Goal: Transaction & Acquisition: Purchase product/service

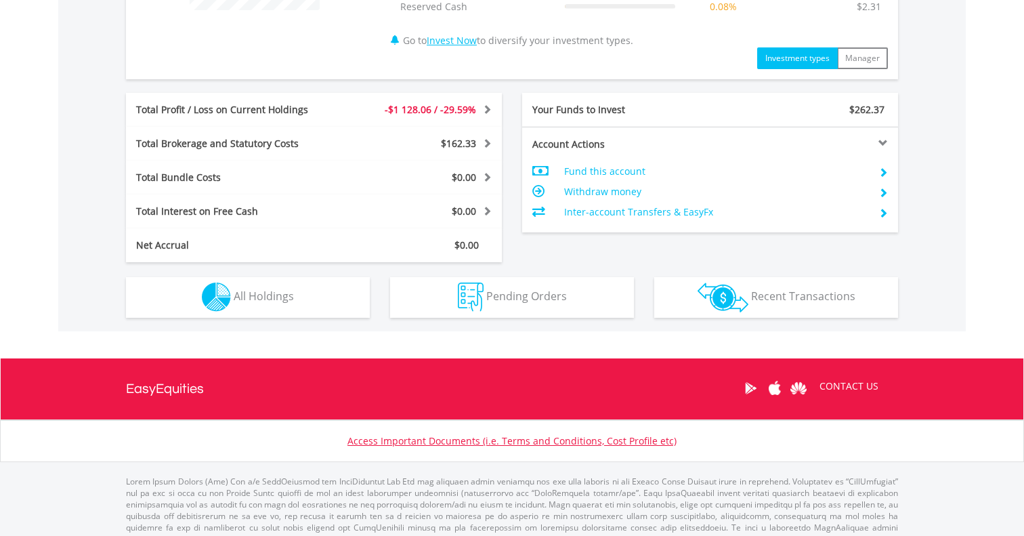
scroll to position [665, 0]
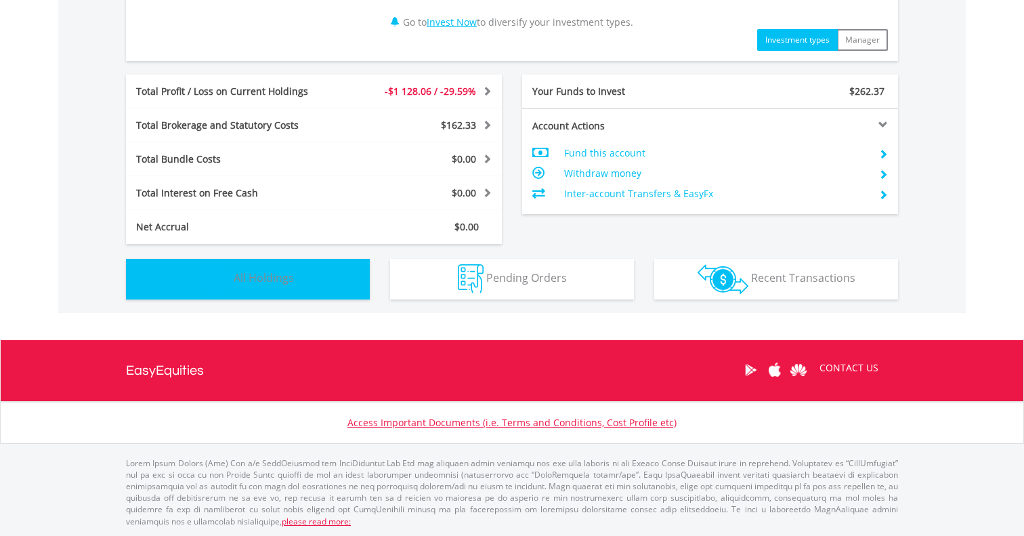
click at [351, 286] on button "Holdings All Holdings" at bounding box center [248, 279] width 244 height 41
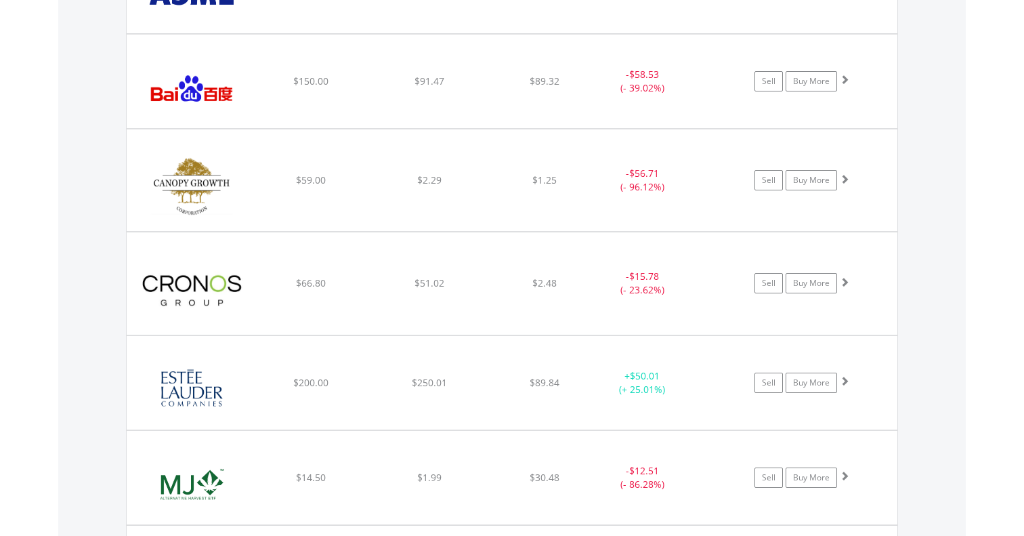
scroll to position [1345, 0]
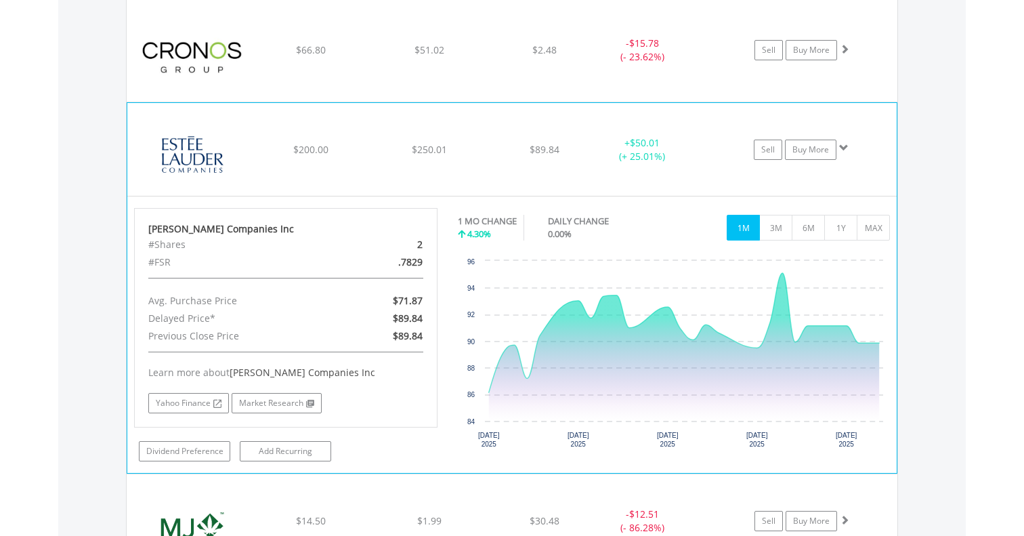
scroll to position [1578, 0]
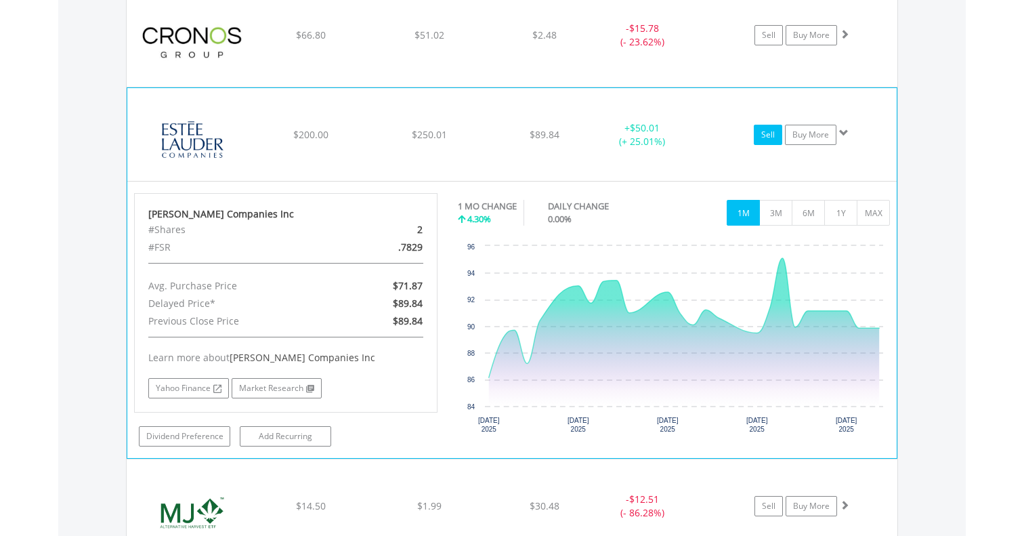
click at [763, 133] on link "Sell" at bounding box center [768, 135] width 28 height 20
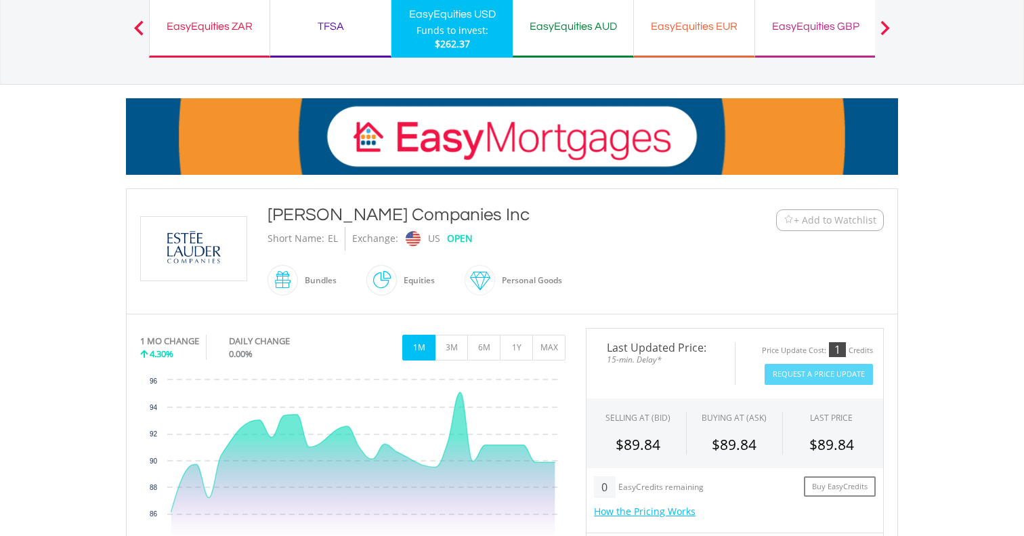
scroll to position [58, 0]
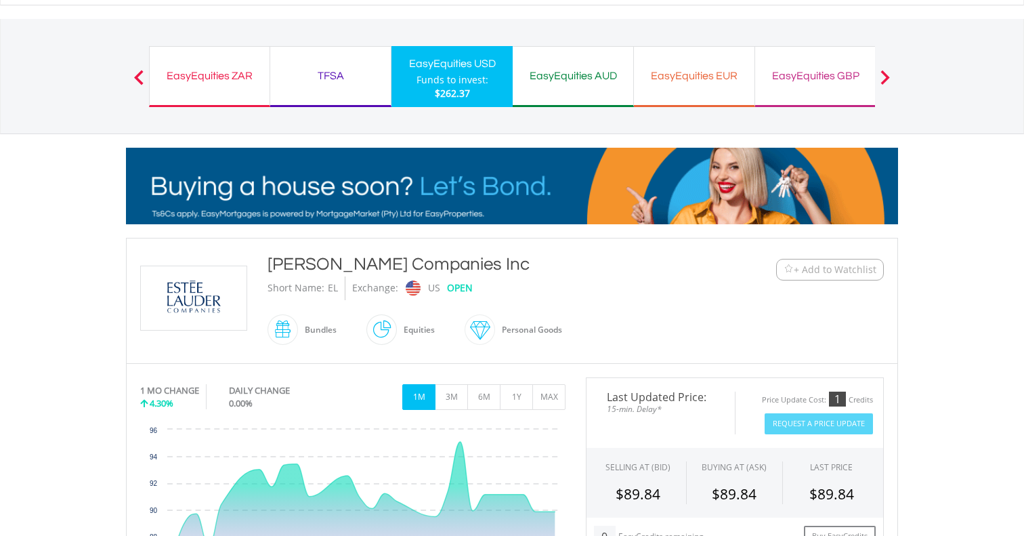
click at [463, 76] on div "Funds to invest:" at bounding box center [453, 80] width 72 height 14
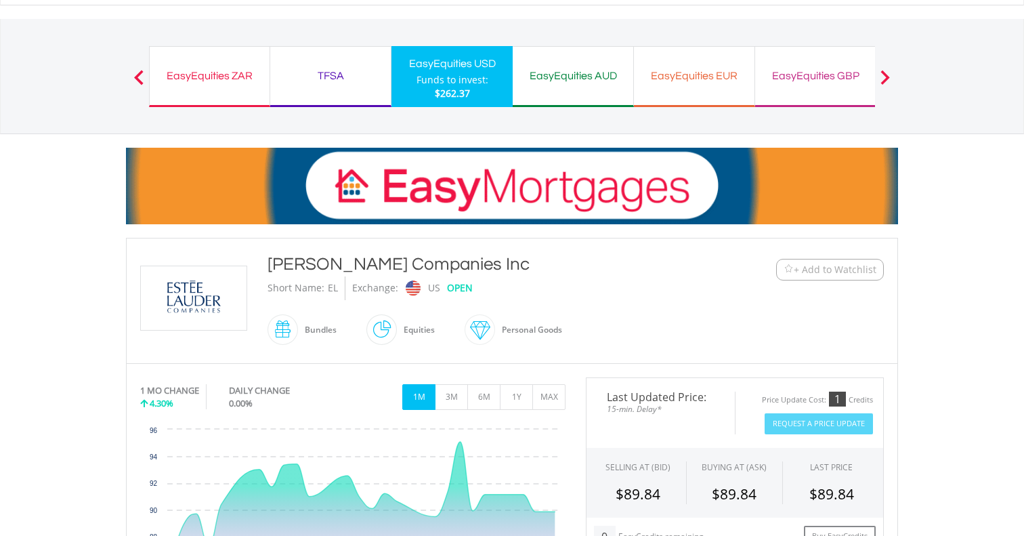
click at [344, 82] on div "TFSA" at bounding box center [330, 75] width 104 height 19
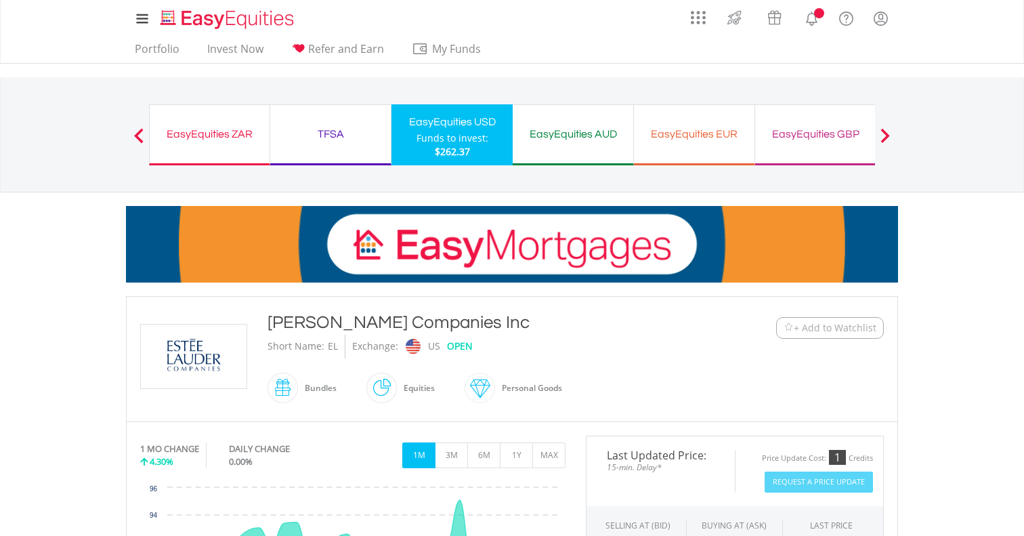
click at [543, 133] on div "EasyEquities AUD" at bounding box center [573, 134] width 104 height 19
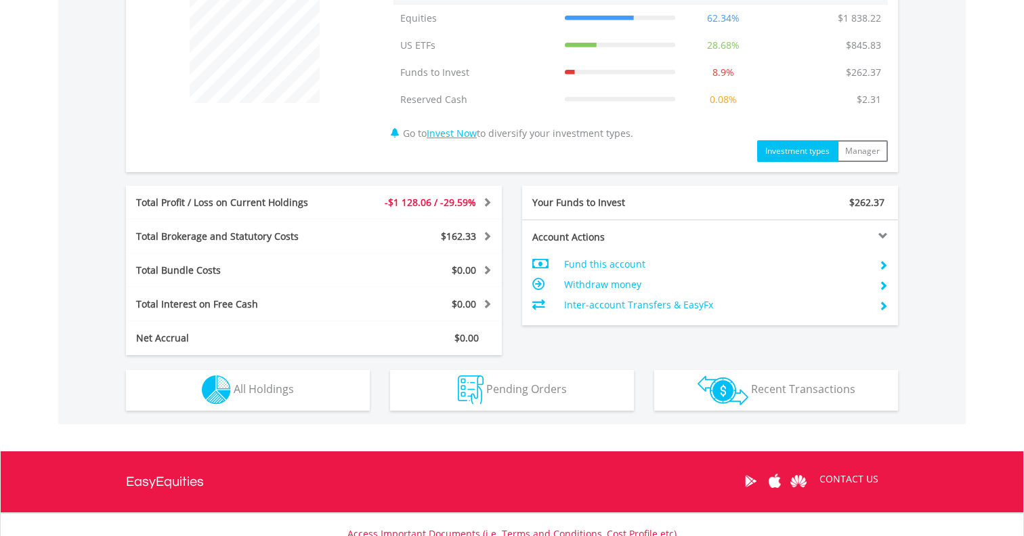
scroll to position [559, 0]
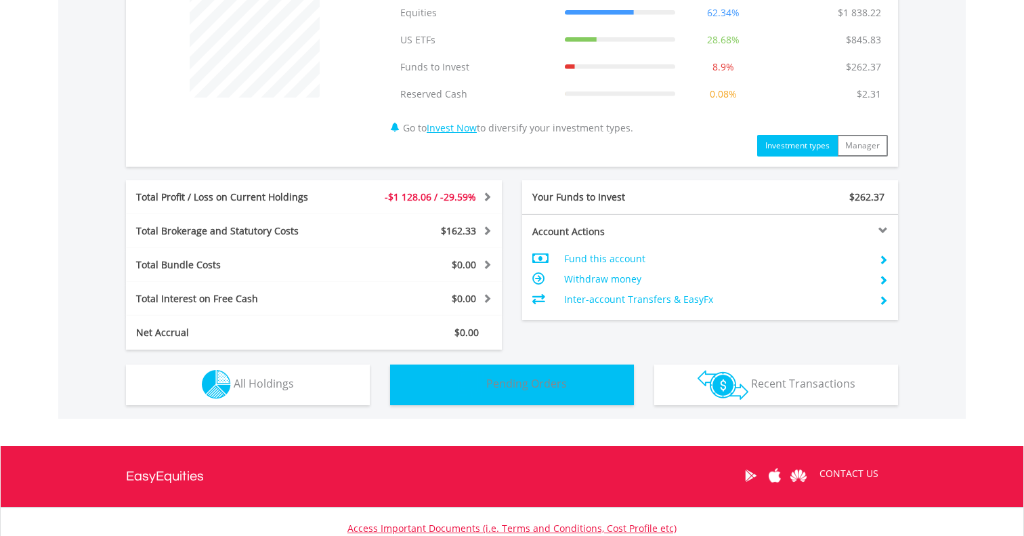
click at [571, 373] on button "Pending Orders Pending Orders" at bounding box center [512, 384] width 244 height 41
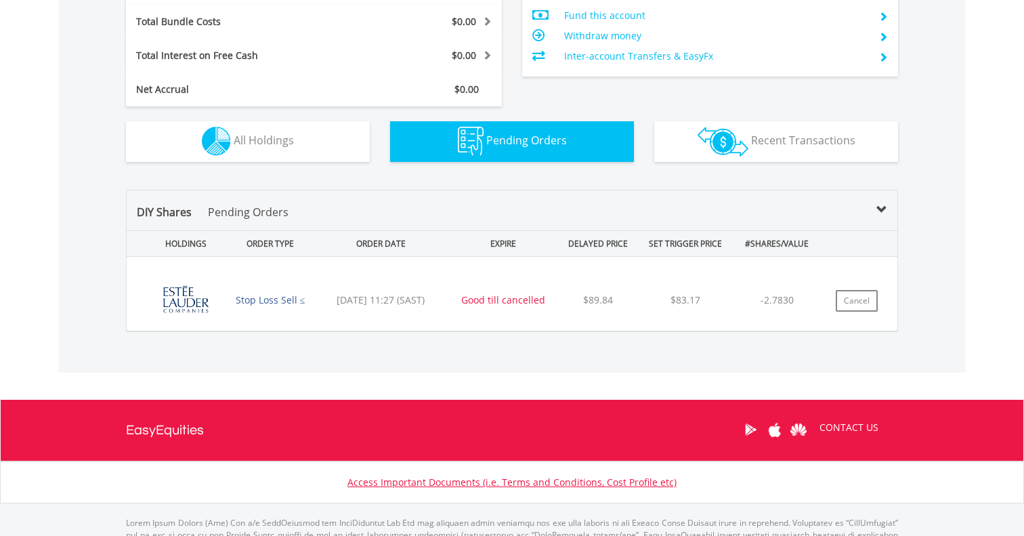
scroll to position [862, 0]
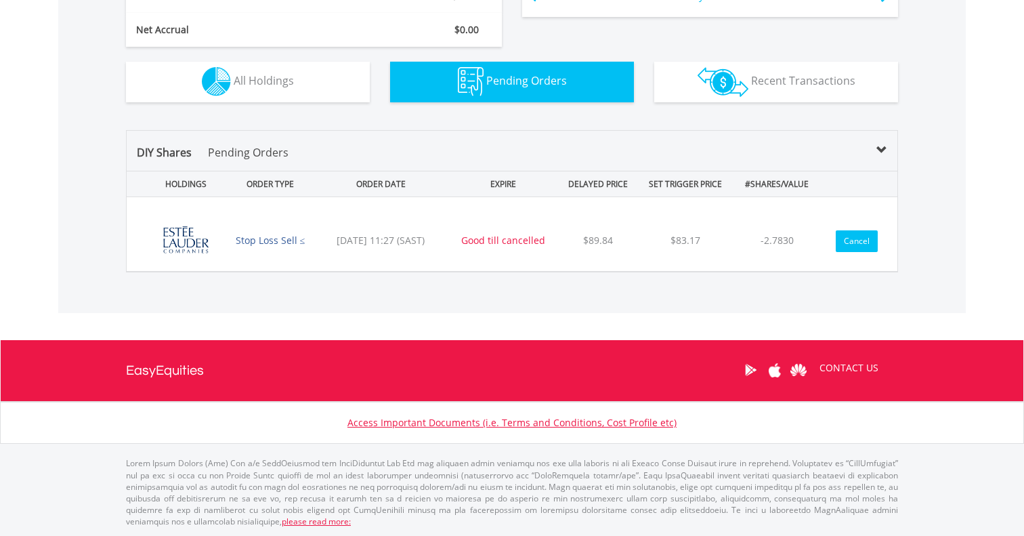
click at [856, 242] on button "Cancel" at bounding box center [857, 241] width 42 height 22
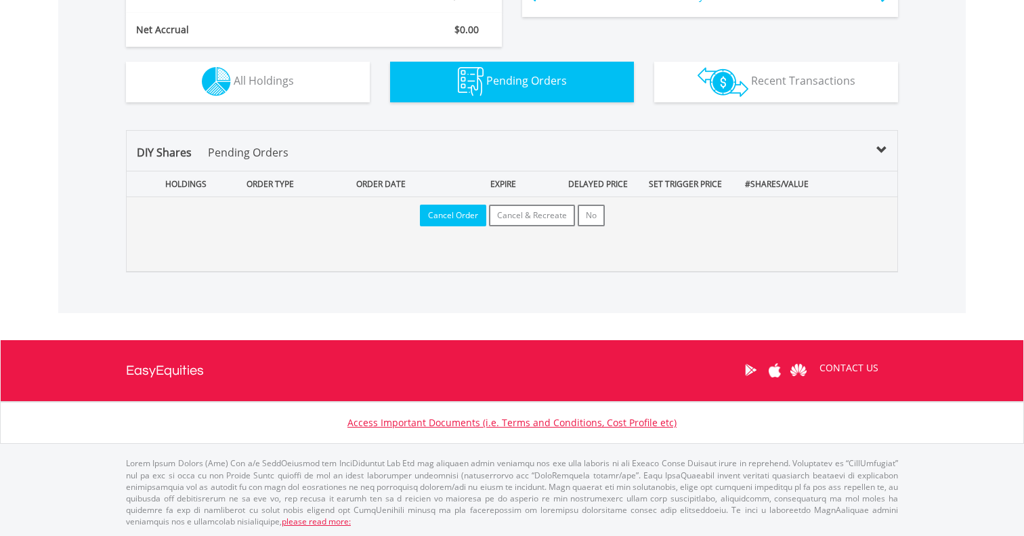
click at [451, 217] on button "Cancel Order" at bounding box center [453, 216] width 66 height 22
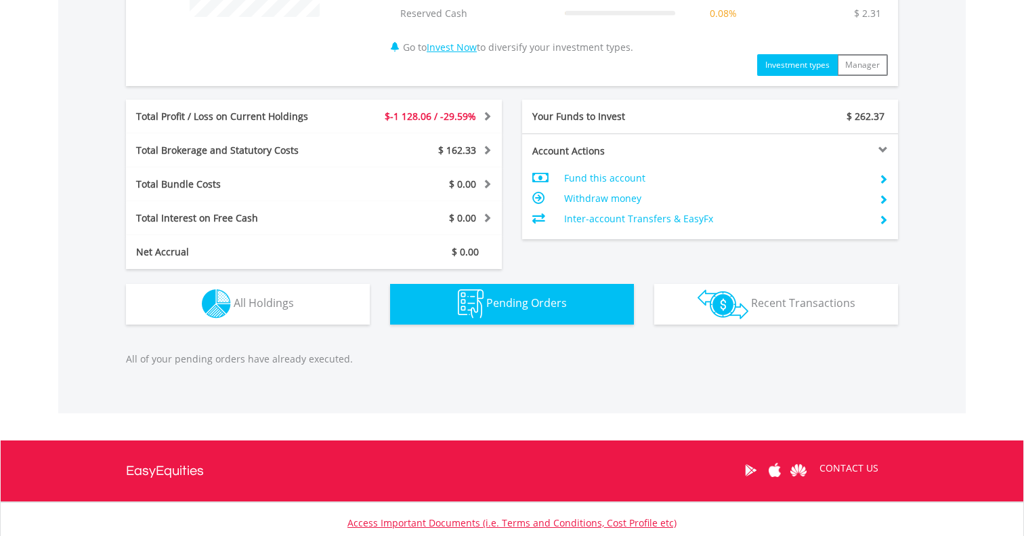
scroll to position [650, 0]
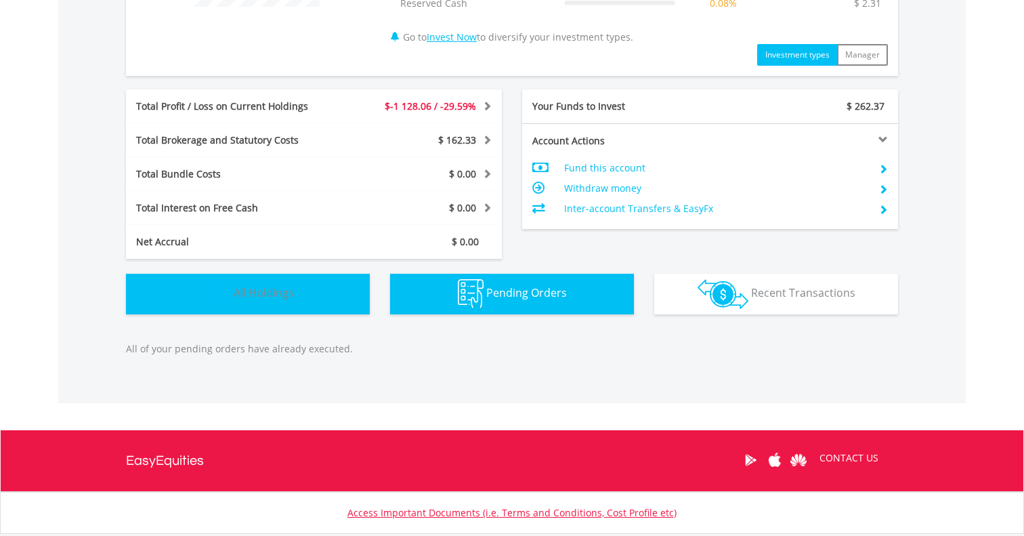
click at [274, 297] on span "All Holdings" at bounding box center [264, 292] width 60 height 15
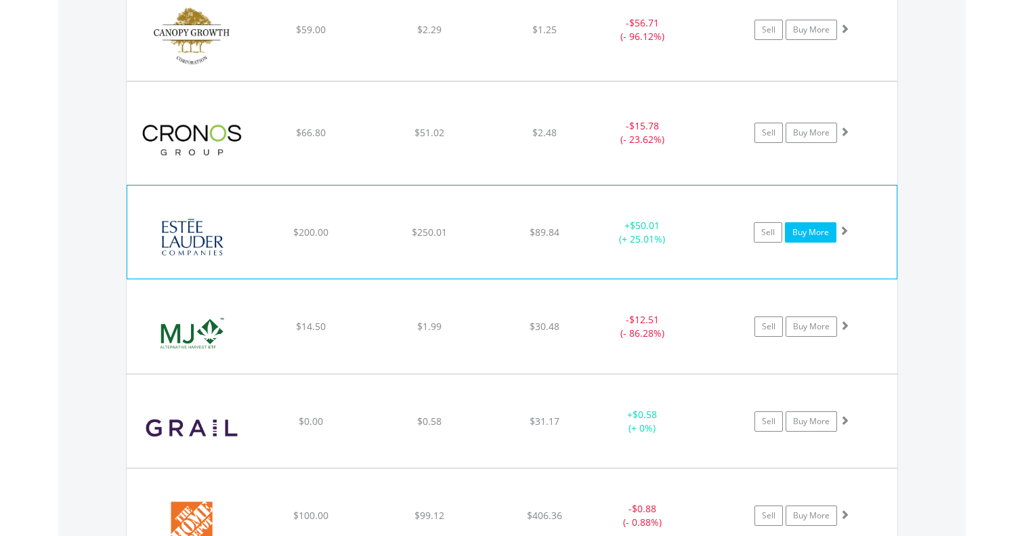
scroll to position [1482, 0]
click at [768, 233] on link "Sell" at bounding box center [768, 232] width 28 height 20
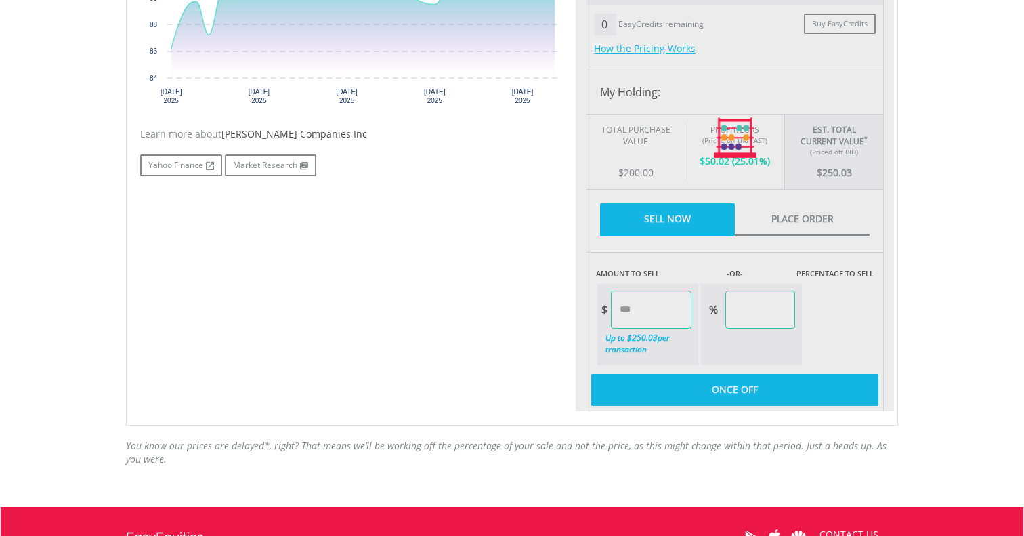
type input "******"
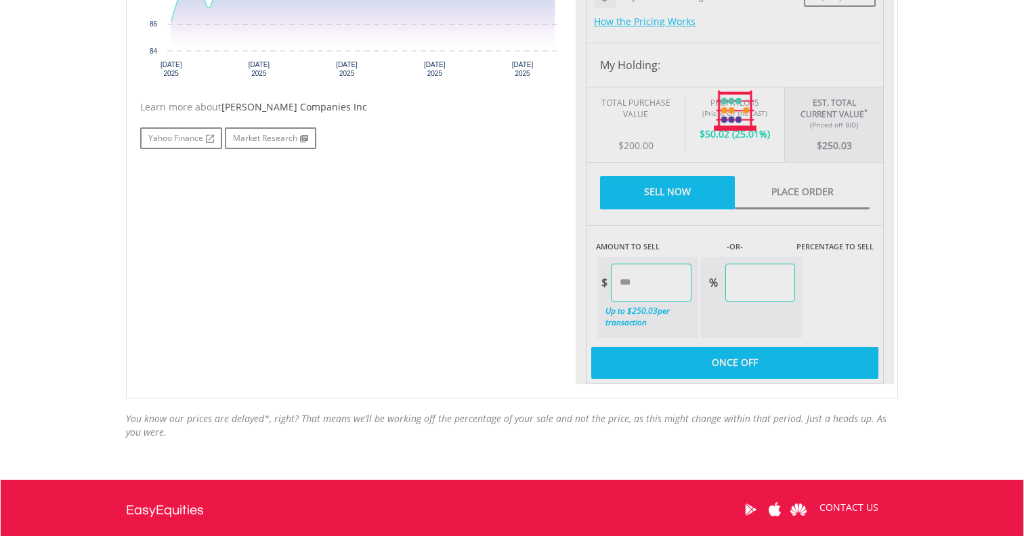
scroll to position [600, 0]
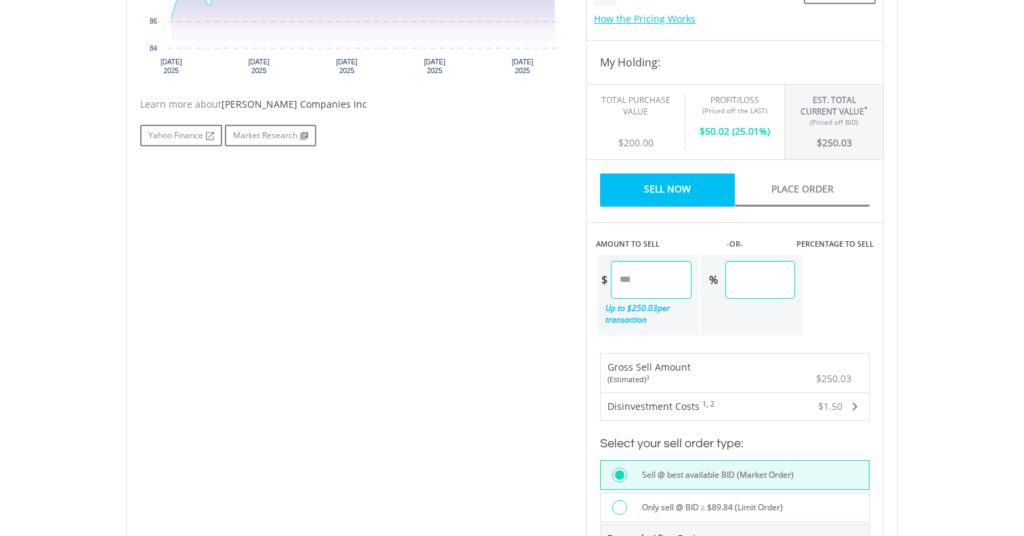
drag, startPoint x: 788, startPoint y: 282, endPoint x: 700, endPoint y: 279, distance: 88.1
click at [726, 278] on input "******" at bounding box center [761, 280] width 70 height 38
type input "**"
click at [967, 296] on body "My Investments Invest Now New Listings Sell My Recurring Investments Pending Or…" at bounding box center [512, 187] width 1024 height 1575
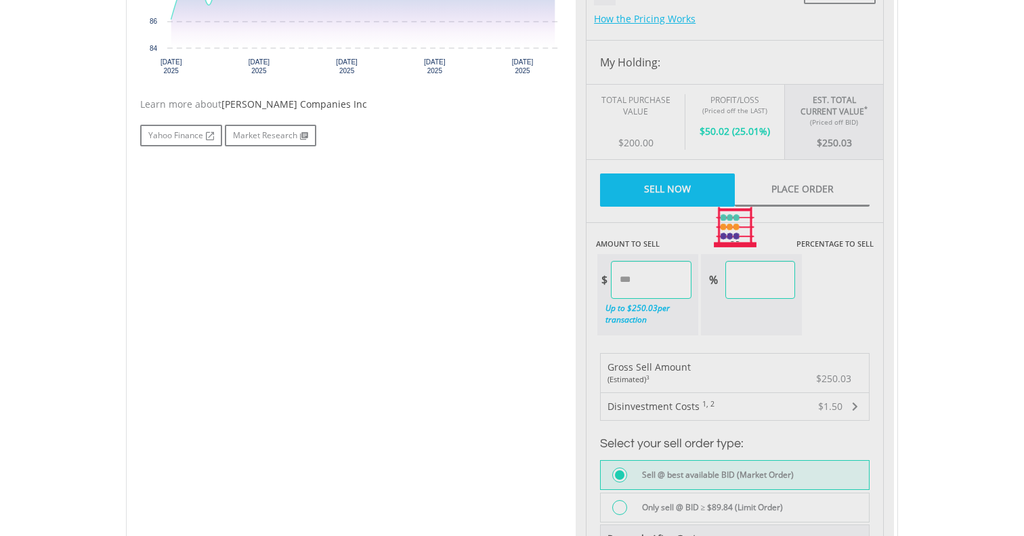
type input "******"
type input "*****"
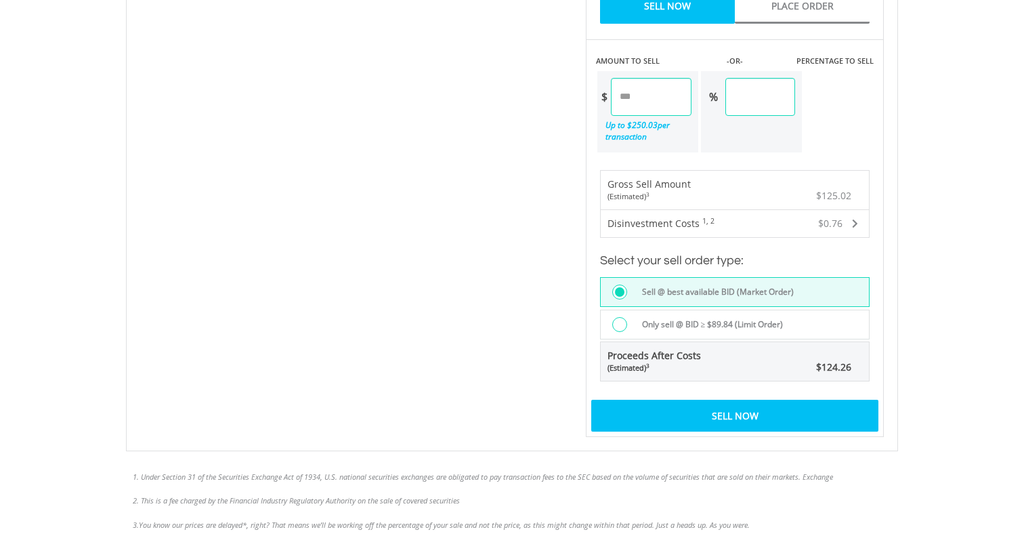
scroll to position [862, 0]
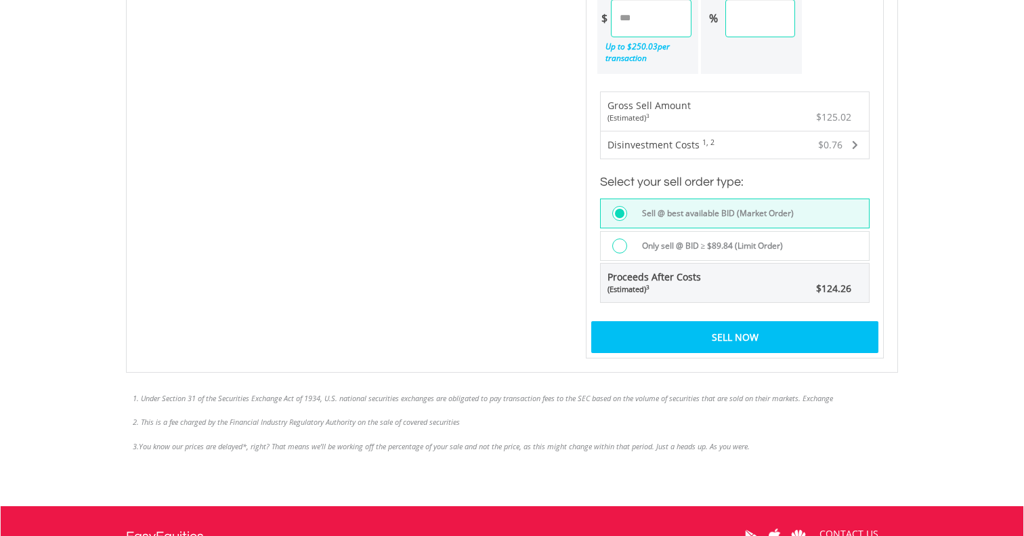
click at [771, 337] on div "Sell Now" at bounding box center [734, 336] width 287 height 31
